Goal: Task Accomplishment & Management: Use online tool/utility

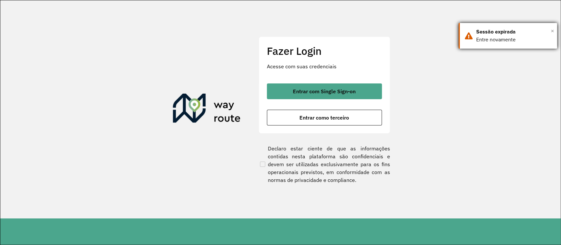
click at [554, 27] on span "×" at bounding box center [552, 31] width 3 height 10
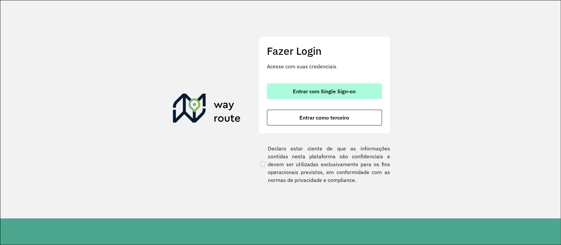
click at [333, 86] on button "Entrar com Single Sign-on" at bounding box center [324, 92] width 115 height 16
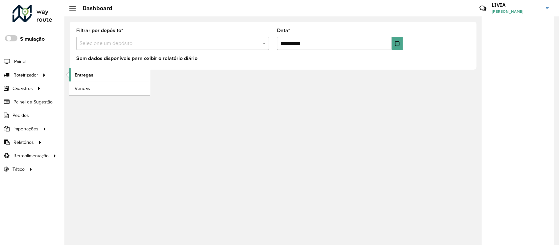
click at [93, 71] on link "Entregas" at bounding box center [109, 74] width 81 height 13
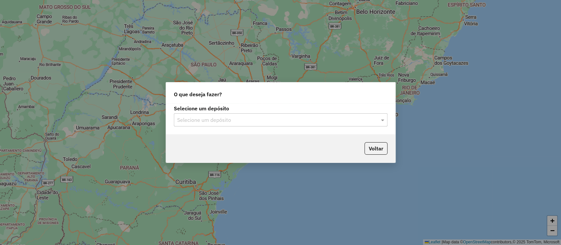
click at [265, 118] on input "text" at bounding box center [274, 120] width 194 height 8
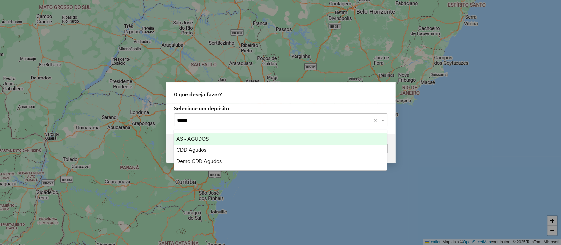
type input "******"
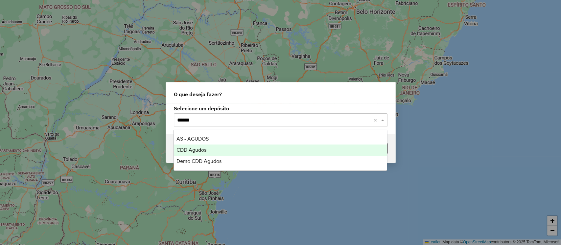
click at [273, 149] on div "CDD Agudos" at bounding box center [280, 150] width 213 height 11
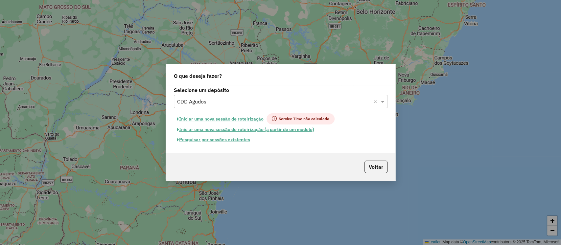
click at [247, 141] on button "Pesquisar por sessões existentes" at bounding box center [213, 140] width 79 height 10
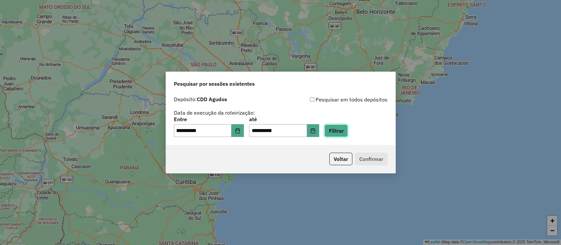
click at [345, 135] on button "Filtrar" at bounding box center [336, 131] width 23 height 12
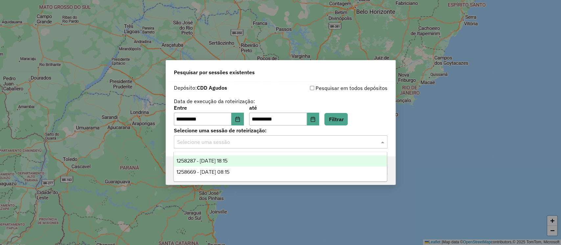
drag, startPoint x: 339, startPoint y: 138, endPoint x: 325, endPoint y: 146, distance: 16.0
click at [338, 138] on input "text" at bounding box center [274, 142] width 194 height 8
click at [259, 159] on div "1258287 - 03/09/2025 18:15" at bounding box center [280, 161] width 213 height 11
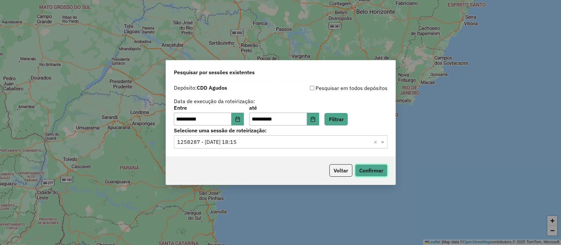
click at [363, 172] on button "Confirmar" at bounding box center [371, 170] width 33 height 12
click at [330, 170] on button "Voltar" at bounding box center [340, 170] width 23 height 12
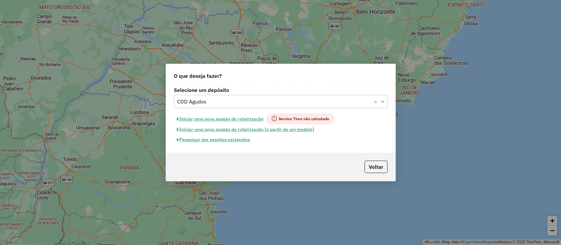
click at [214, 103] on input "text" at bounding box center [274, 102] width 194 height 8
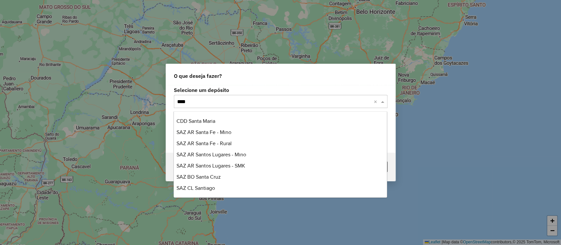
type input "*****"
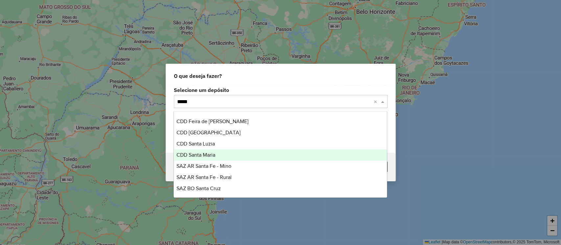
click at [225, 157] on div "CDD Santa Maria" at bounding box center [280, 155] width 213 height 11
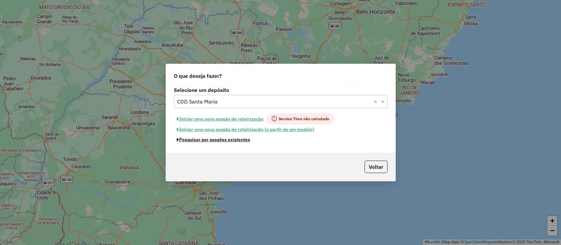
click at [224, 142] on button "Pesquisar por sessões existentes" at bounding box center [213, 140] width 79 height 10
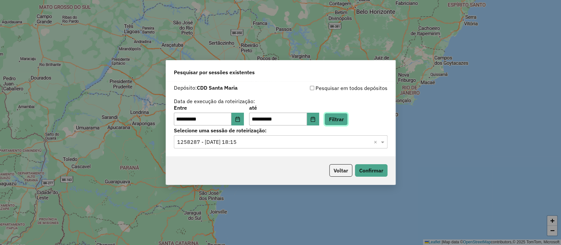
click at [348, 121] on button "Filtrar" at bounding box center [336, 119] width 23 height 12
click at [268, 144] on input "text" at bounding box center [274, 142] width 194 height 8
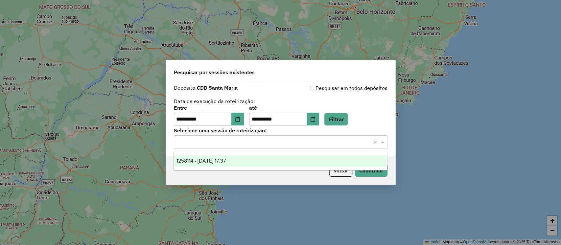
click at [268, 162] on div "1258114 - 03/09/2025 17:37" at bounding box center [280, 161] width 213 height 11
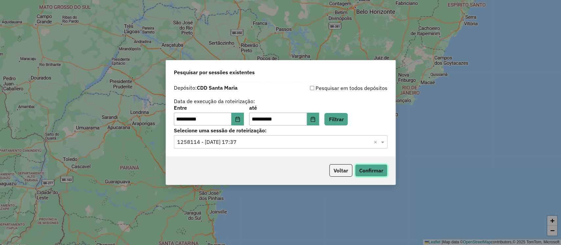
click at [359, 174] on button "Confirmar" at bounding box center [371, 170] width 33 height 12
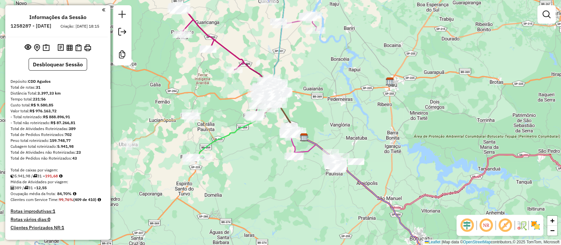
drag, startPoint x: 339, startPoint y: 53, endPoint x: 362, endPoint y: 67, distance: 27.6
click at [362, 67] on div "Janela de atendimento Grade de atendimento Capacidade Transportadoras Veículos …" at bounding box center [280, 122] width 561 height 245
click at [43, 52] on img at bounding box center [46, 48] width 7 height 8
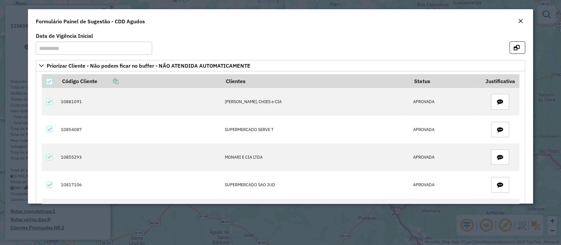
click at [518, 25] on button "Close" at bounding box center [520, 21] width 9 height 9
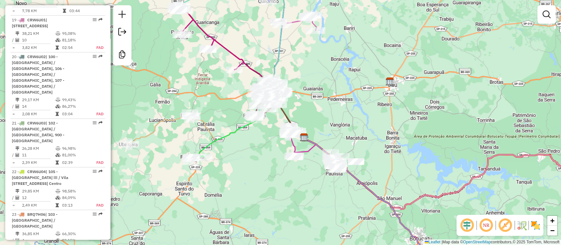
scroll to position [1140, 0]
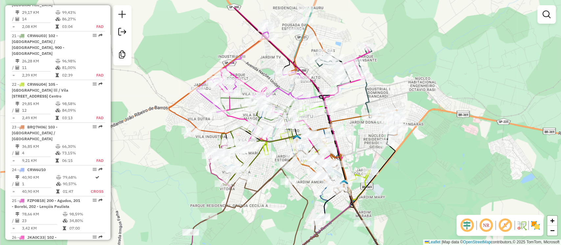
drag, startPoint x: 461, startPoint y: 149, endPoint x: 442, endPoint y: 178, distance: 34.6
click at [442, 178] on div "Janela de atendimento Grade de atendimento Capacidade Transportadoras Veículos …" at bounding box center [280, 122] width 561 height 245
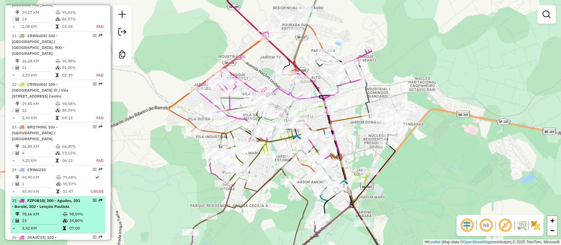
scroll to position [1096, 0]
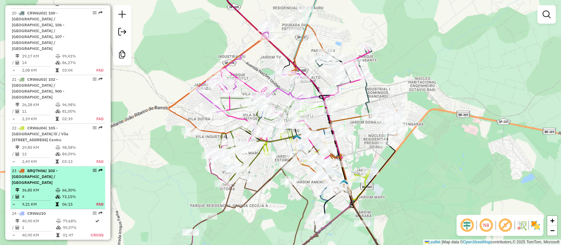
click at [61, 168] on div "23 - BRQ7H06 | 103 - Vila Industrial / Vila Souto" at bounding box center [47, 177] width 70 height 18
select select "**********"
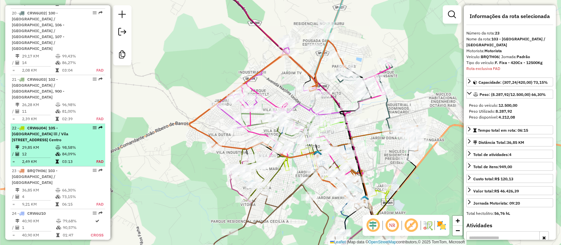
click at [58, 158] on td at bounding box center [58, 161] width 7 height 7
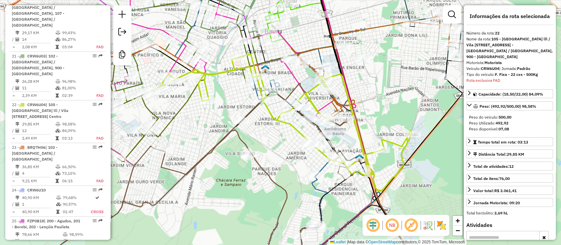
scroll to position [1142, 0]
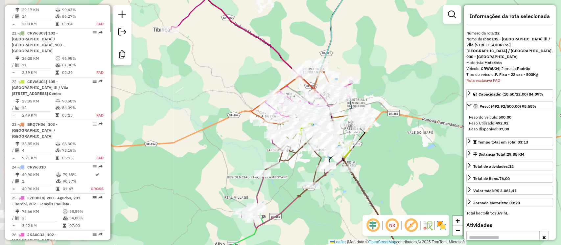
drag, startPoint x: 362, startPoint y: 168, endPoint x: 423, endPoint y: 151, distance: 62.8
click at [432, 153] on div "Janela de atendimento Grade de atendimento Capacidade Transportadoras Veículos …" at bounding box center [280, 122] width 561 height 245
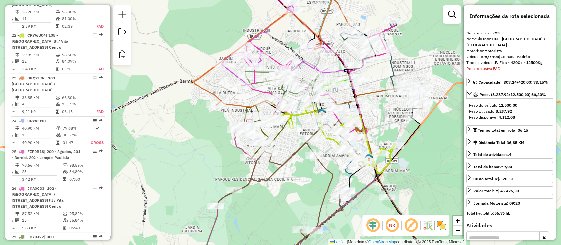
scroll to position [1191, 0]
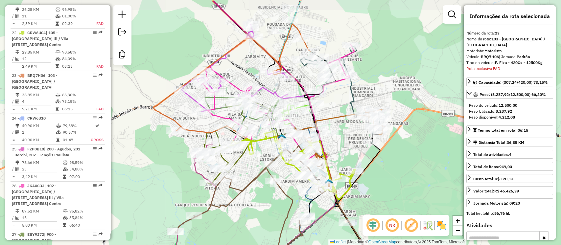
drag, startPoint x: 424, startPoint y: 167, endPoint x: 381, endPoint y: 194, distance: 50.2
click at [381, 193] on div "Janela de atendimento Grade de atendimento Capacidade Transportadoras Veículos …" at bounding box center [280, 122] width 561 height 245
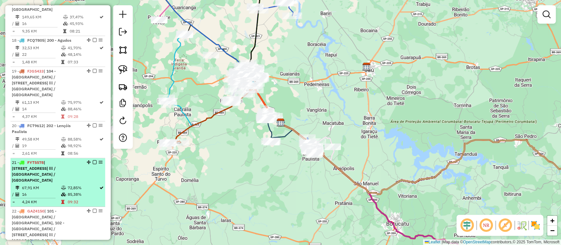
scroll to position [1096, 0]
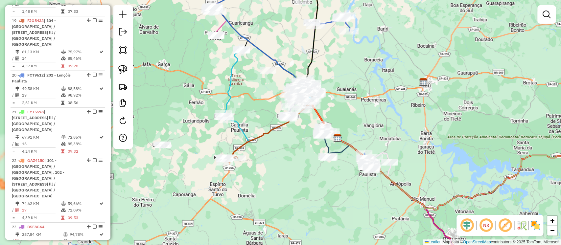
drag, startPoint x: 204, startPoint y: 101, endPoint x: 188, endPoint y: 66, distance: 38.6
click at [258, 117] on div "Janela de atendimento Grade de atendimento Capacidade Transportadoras Veículos …" at bounding box center [280, 122] width 561 height 245
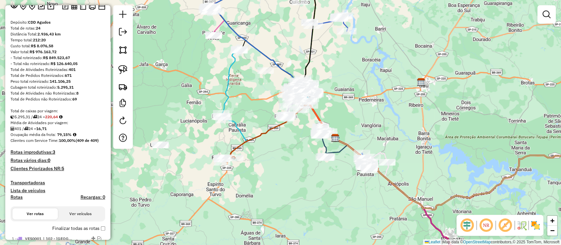
scroll to position [44, 0]
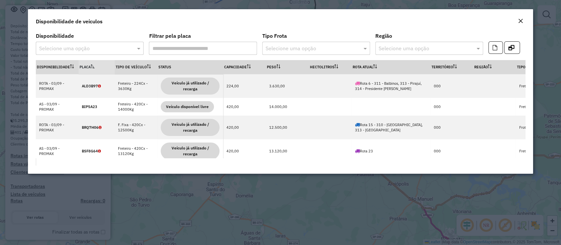
click at [297, 49] on input "text" at bounding box center [310, 49] width 88 height 8
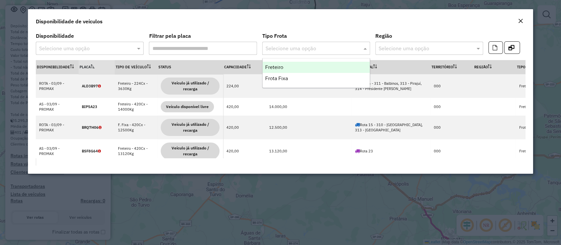
drag, startPoint x: 302, startPoint y: 47, endPoint x: 320, endPoint y: 48, distance: 18.4
click at [302, 47] on input "text" at bounding box center [310, 49] width 88 height 8
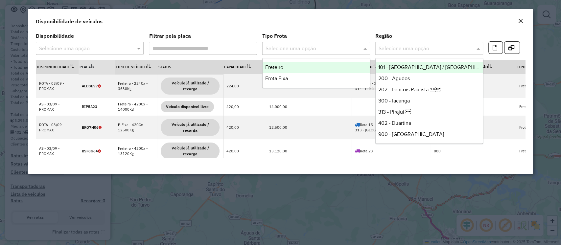
click at [427, 48] on input "text" at bounding box center [423, 49] width 88 height 8
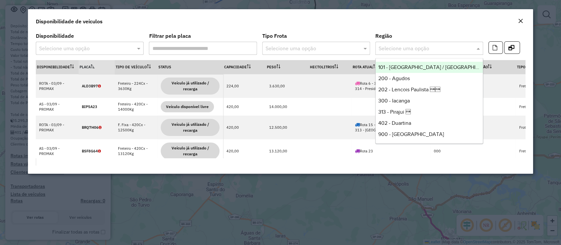
click at [427, 48] on input "text" at bounding box center [423, 49] width 88 height 8
click at [96, 49] on input "text" at bounding box center [83, 49] width 88 height 8
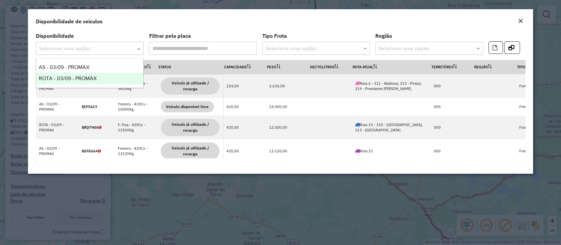
click at [83, 79] on span "ROTA - 03/09 - PROMAX" at bounding box center [68, 79] width 58 height 6
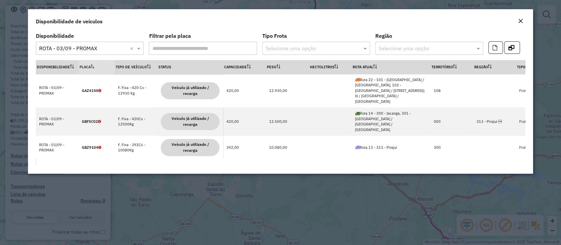
scroll to position [545, 0]
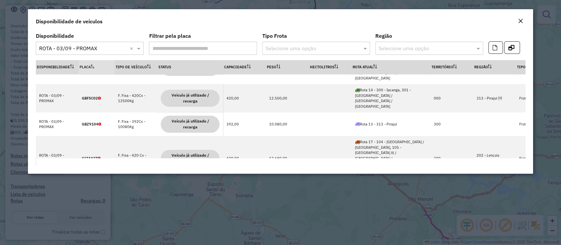
click at [522, 21] on em "Close" at bounding box center [520, 20] width 5 height 5
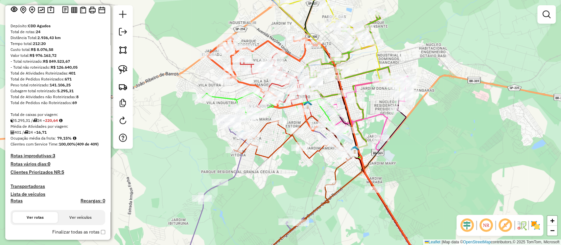
drag, startPoint x: 197, startPoint y: 156, endPoint x: 195, endPoint y: 149, distance: 8.0
click at [195, 149] on div "Janela de atendimento Grade de atendimento Capacidade Transportadoras Veículos …" at bounding box center [280, 122] width 561 height 245
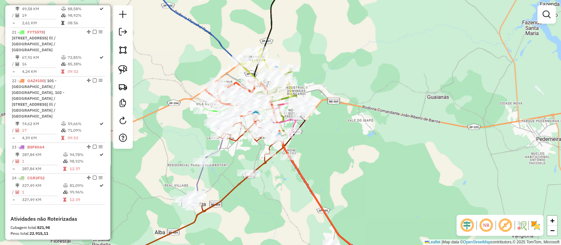
scroll to position [1192, 0]
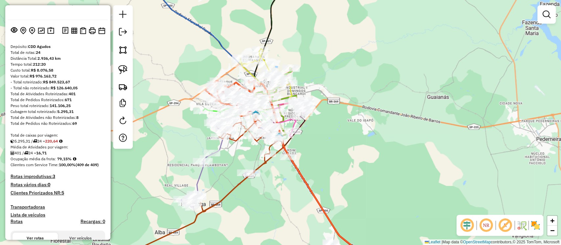
scroll to position [0, 0]
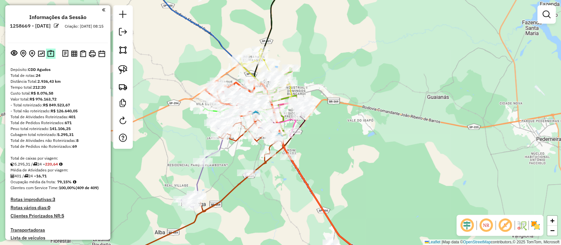
click at [52, 55] on img at bounding box center [50, 54] width 7 height 8
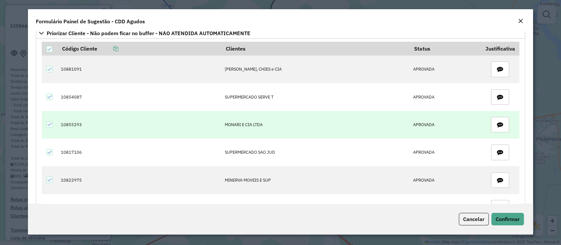
scroll to position [44, 0]
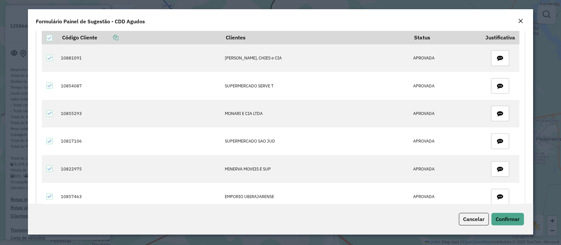
click at [522, 20] on em "Close" at bounding box center [520, 20] width 5 height 5
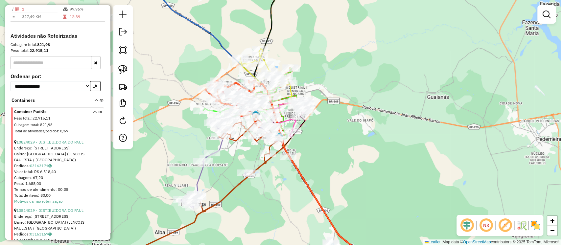
scroll to position [1184, 0]
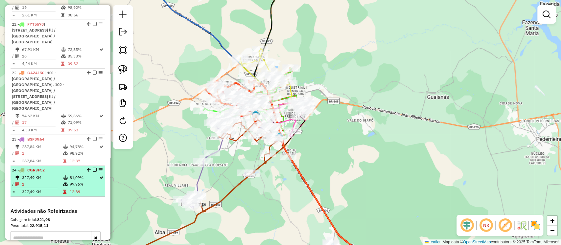
click at [62, 167] on div "24 - CGR3F52" at bounding box center [47, 170] width 70 height 6
select select "**********"
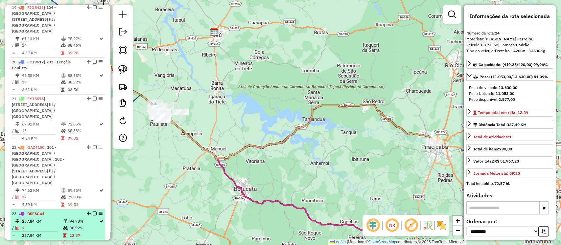
scroll to position [1096, 0]
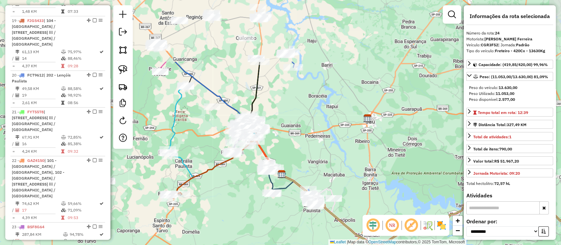
drag, startPoint x: 337, startPoint y: 138, endPoint x: 381, endPoint y: 211, distance: 85.4
click at [381, 211] on div "Janela de atendimento Grade de atendimento Capacidade Transportadoras Veículos …" at bounding box center [280, 122] width 561 height 245
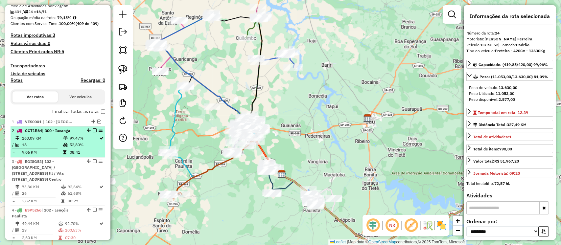
scroll to position [175, 0]
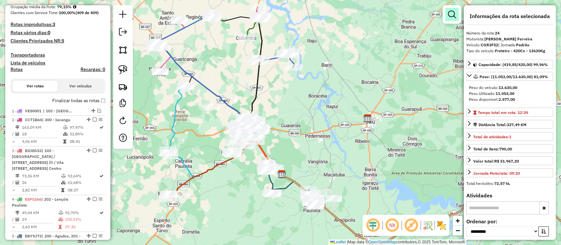
click at [448, 17] on em at bounding box center [452, 15] width 8 height 8
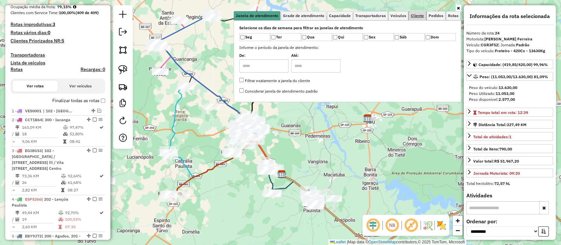
click at [416, 15] on span "Cliente" at bounding box center [417, 16] width 13 height 4
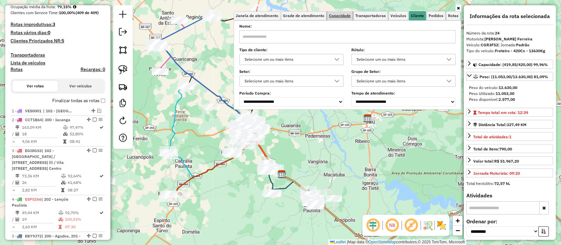
click at [343, 15] on span "Capacidade" at bounding box center [340, 16] width 22 height 4
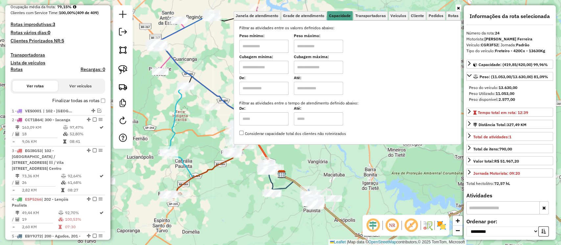
click at [258, 71] on input "text" at bounding box center [263, 67] width 49 height 13
type input "****"
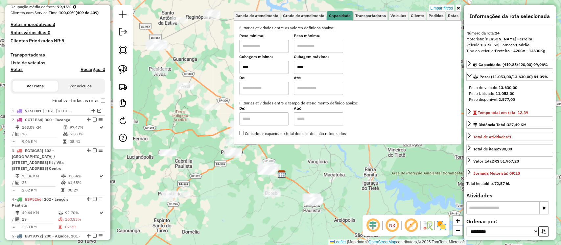
click at [228, 188] on div "Limpar filtros Janela de atendimento Grade de atendimento Capacidade Transporta…" at bounding box center [280, 122] width 561 height 245
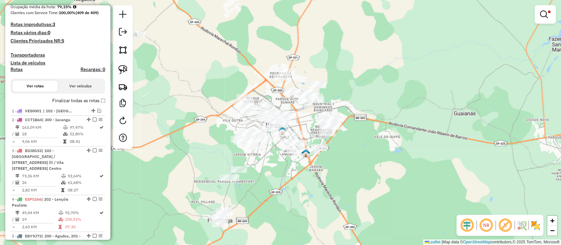
drag, startPoint x: 348, startPoint y: 139, endPoint x: 376, endPoint y: 155, distance: 32.5
click at [376, 155] on div "Limpar filtros Janela de atendimento Grade de atendimento Capacidade Transporta…" at bounding box center [280, 122] width 561 height 245
click at [115, 70] on div at bounding box center [123, 77] width 20 height 144
click at [121, 70] on img at bounding box center [122, 69] width 9 height 9
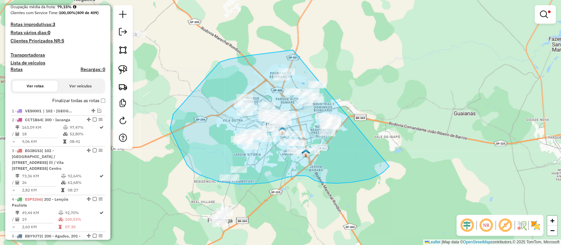
drag, startPoint x: 282, startPoint y: 51, endPoint x: 392, endPoint y: 161, distance: 155.5
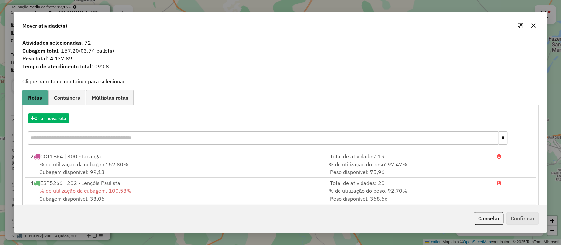
click at [534, 24] on icon "button" at bounding box center [533, 25] width 5 height 5
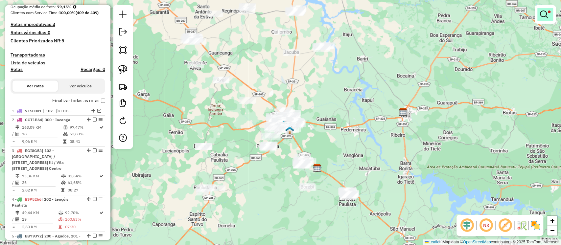
click at [546, 20] on link at bounding box center [546, 14] width 16 height 13
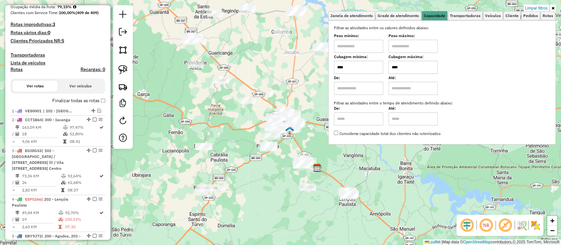
click at [290, 90] on div "Limpar filtros Janela de atendimento Grade de atendimento Capacidade Transporta…" at bounding box center [280, 122] width 561 height 245
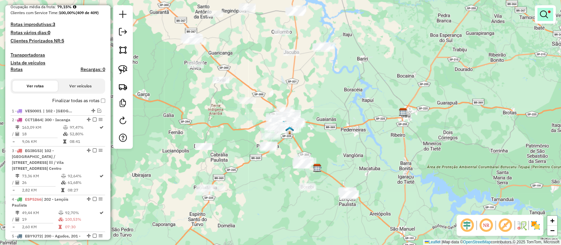
click at [545, 15] on em at bounding box center [544, 15] width 8 height 8
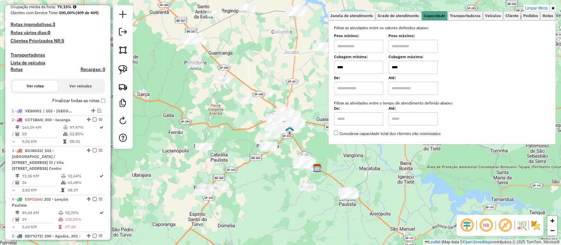
drag, startPoint x: 416, startPoint y: 65, endPoint x: 346, endPoint y: 72, distance: 69.7
click at [360, 70] on div "Cubagem mínima: **** Cubagem máxima: ****" at bounding box center [442, 65] width 216 height 18
type input "****"
click at [260, 92] on div "Limpar filtros Janela de atendimento Grade de atendimento Capacidade Transporta…" at bounding box center [280, 122] width 561 height 245
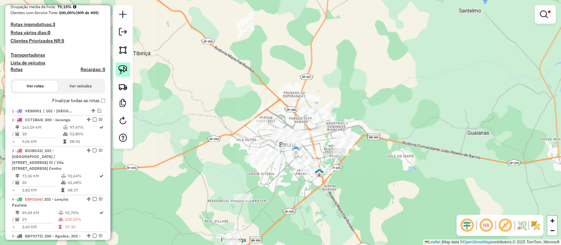
click at [120, 65] on link at bounding box center [123, 69] width 14 height 14
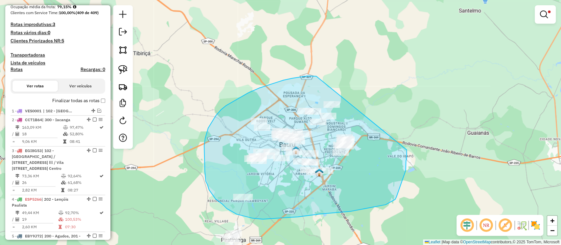
drag, startPoint x: 307, startPoint y: 76, endPoint x: 405, endPoint y: 150, distance: 122.3
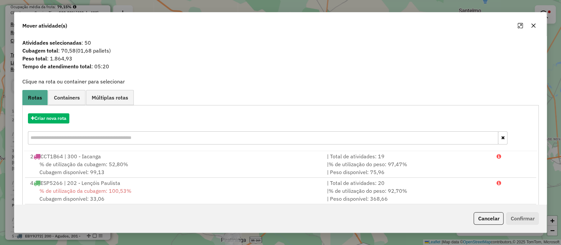
click at [537, 23] on button "button" at bounding box center [533, 25] width 11 height 11
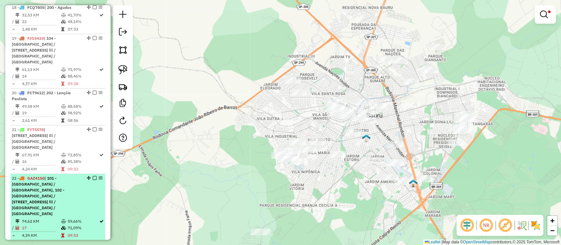
scroll to position [1140, 0]
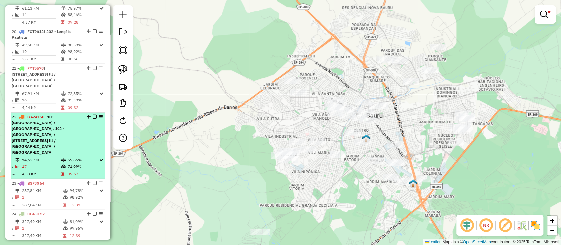
click at [56, 114] on span "| 101 - Nova Bauru / Parque São Geraldo, 102 - Parque Roosevelt / Jardim Rosa B…" at bounding box center [38, 134] width 53 height 40
select select "**********"
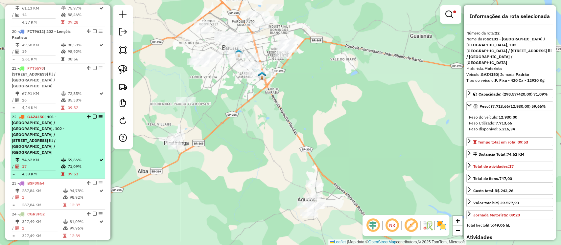
click at [34, 114] on span "| 101 - Nova Bauru / Parque São Geraldo, 102 - Parque Roosevelt / Jardim Rosa B…" at bounding box center [38, 134] width 53 height 40
drag, startPoint x: 34, startPoint y: 30, endPoint x: 42, endPoint y: 24, distance: 10.3
click at [30, 114] on span "GAZ4150" at bounding box center [35, 116] width 17 height 5
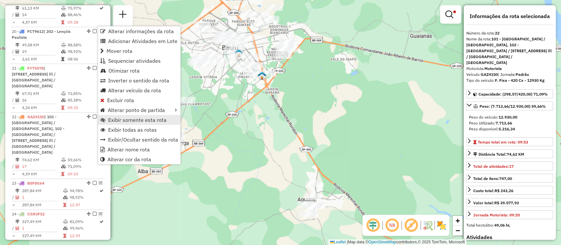
click at [152, 119] on span "Exibir somente esta rota" at bounding box center [137, 119] width 59 height 5
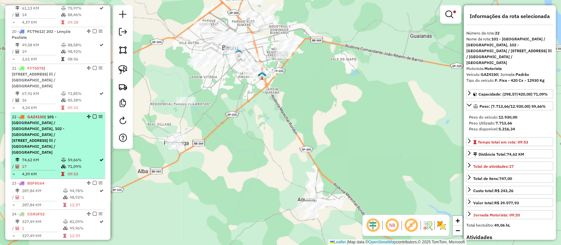
click at [36, 114] on span "| 101 - Nova Bauru / Parque São Geraldo, 102 - Parque Roosevelt / Jardim Rosa B…" at bounding box center [38, 134] width 53 height 40
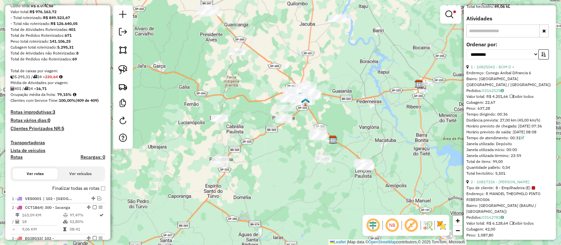
scroll to position [0, 0]
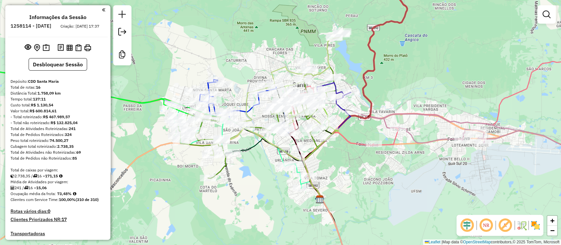
click at [382, 167] on em at bounding box center [486, 226] width 16 height 16
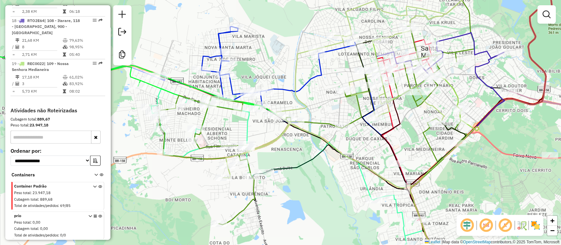
scroll to position [854, 0]
